Goal: Information Seeking & Learning: Learn about a topic

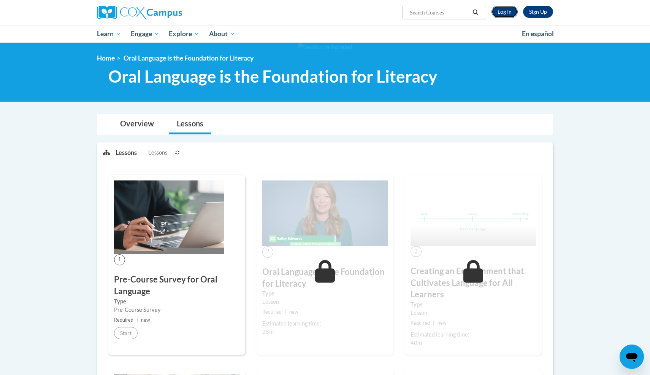
click at [506, 14] on link "Log In" at bounding box center [505, 12] width 26 height 12
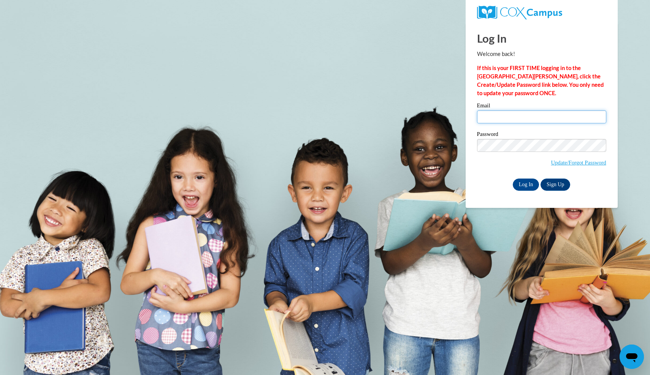
type input "chayilq01@gmail.com"
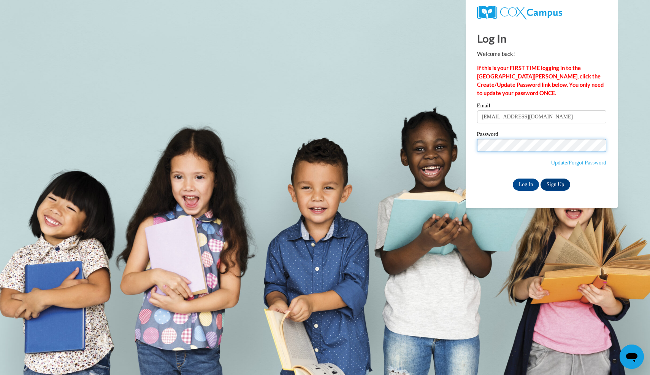
click at [513, 178] on input "Log In" at bounding box center [526, 184] width 27 height 12
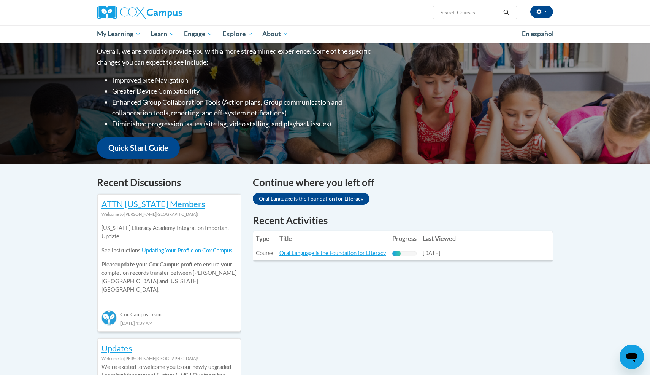
scroll to position [106, 0]
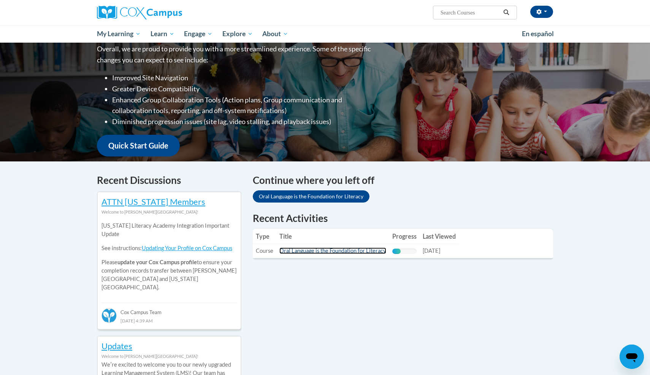
click at [322, 251] on link "Oral Language is the Foundation for Literacy" at bounding box center [333, 250] width 107 height 6
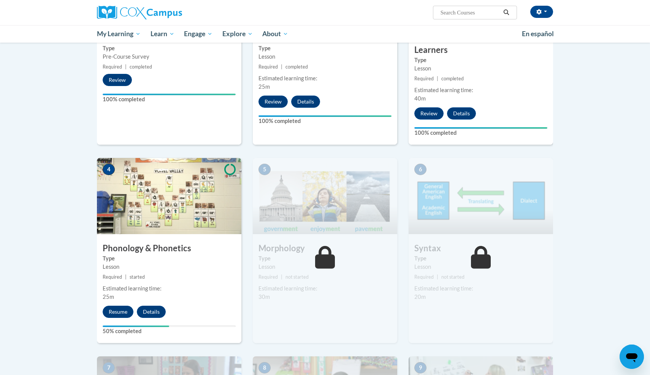
scroll to position [270, 0]
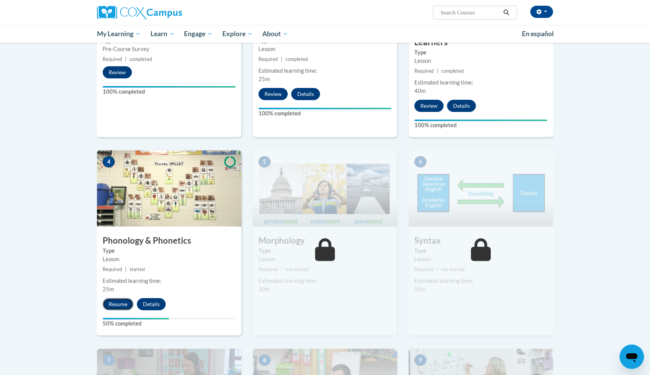
click at [114, 300] on button "Resume" at bounding box center [118, 304] width 31 height 12
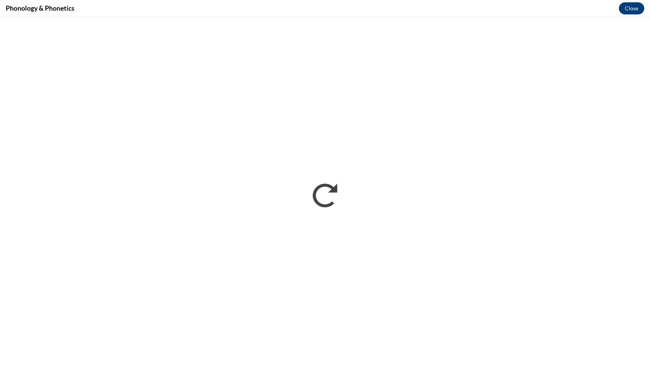
scroll to position [0, 0]
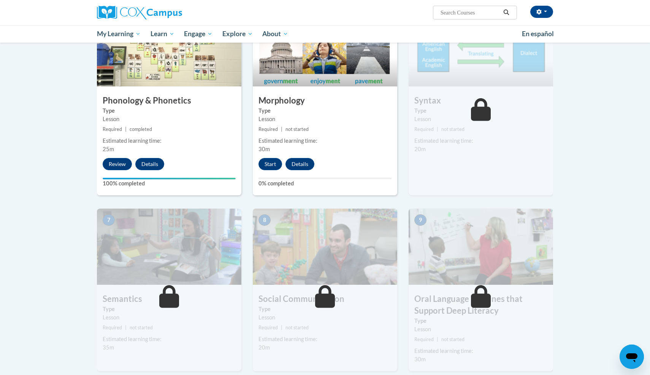
scroll to position [397, 0]
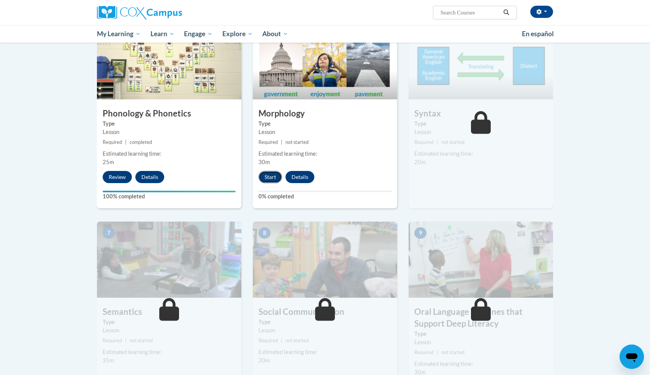
click at [273, 176] on button "Start" at bounding box center [271, 177] width 24 height 12
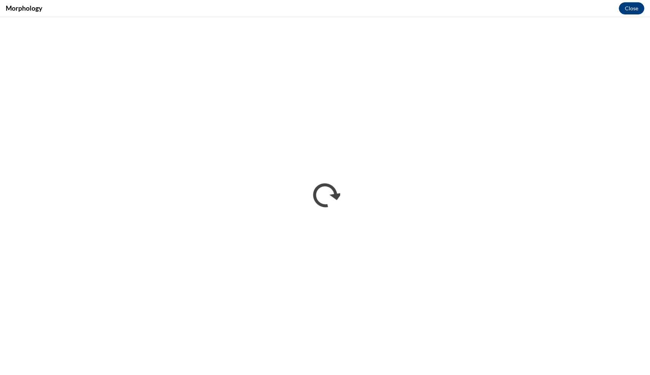
scroll to position [0, 0]
